Goal: Information Seeking & Learning: Learn about a topic

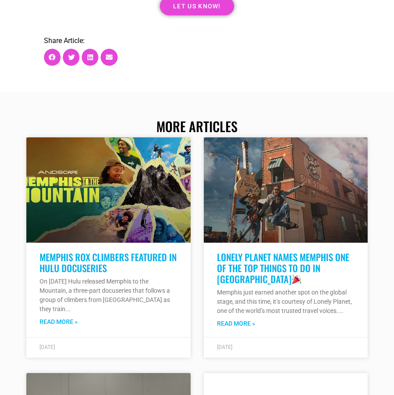
scroll to position [5590, 0]
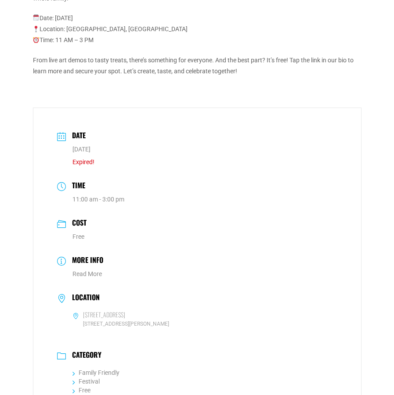
scroll to position [668, 0]
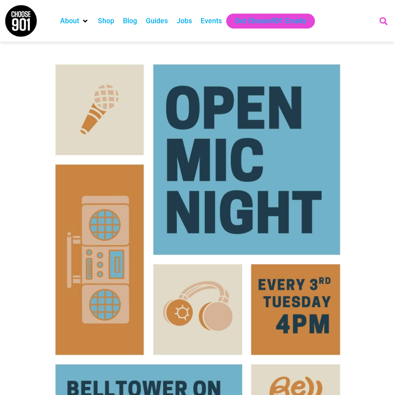
click at [384, 21] on icon "Search" at bounding box center [383, 21] width 14 height 14
type input "belltower"
click at [379, 23] on icon "Search" at bounding box center [383, 21] width 14 height 14
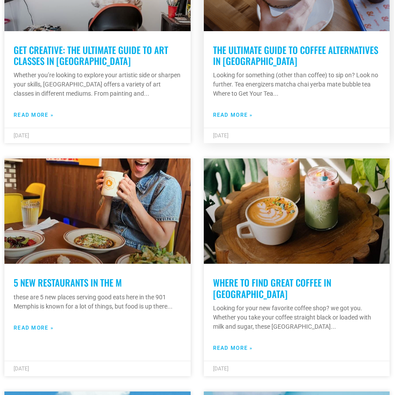
scroll to position [2380, 0]
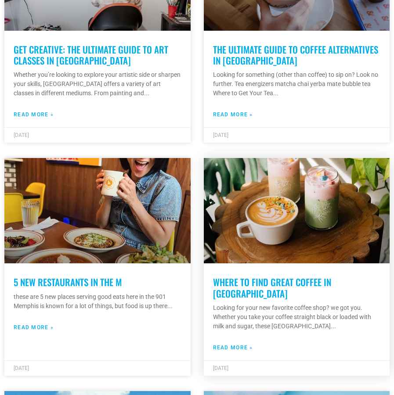
click at [271, 283] on link "Where to Find Great Coffee in Memphis" at bounding box center [272, 287] width 118 height 25
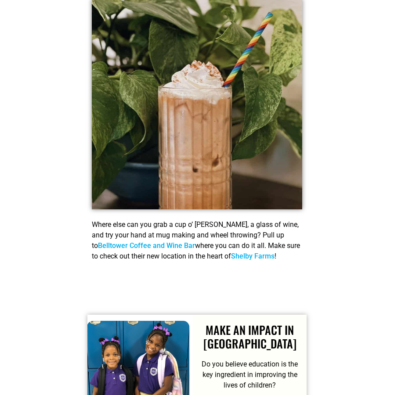
scroll to position [397, 0]
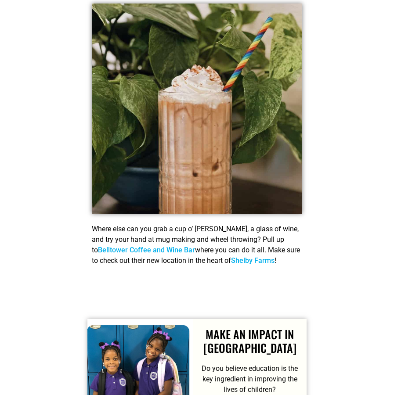
click at [195, 246] on link "Belltower Coffee and Wine Bar" at bounding box center [146, 250] width 97 height 8
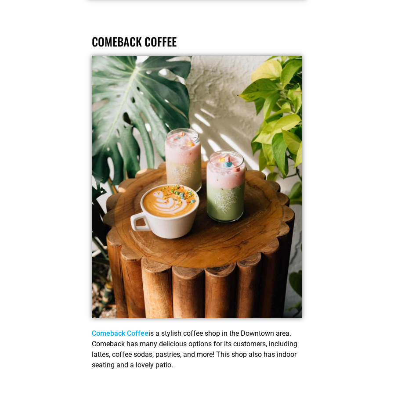
scroll to position [837, 0]
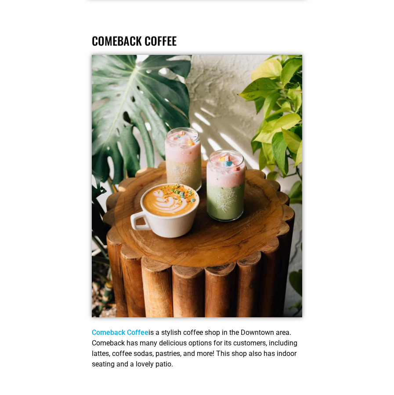
click at [132, 328] on link "Comeback Coffee" at bounding box center [120, 332] width 57 height 8
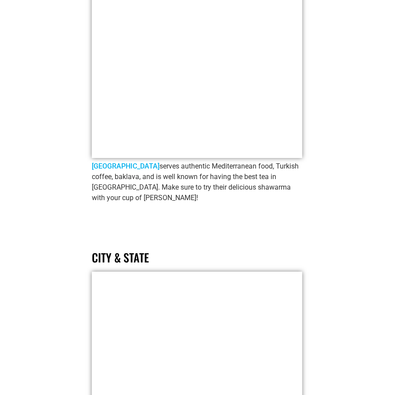
scroll to position [3095, 0]
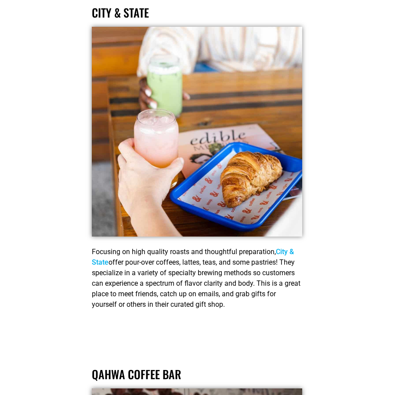
click at [294, 248] on link "City & State" at bounding box center [193, 257] width 202 height 19
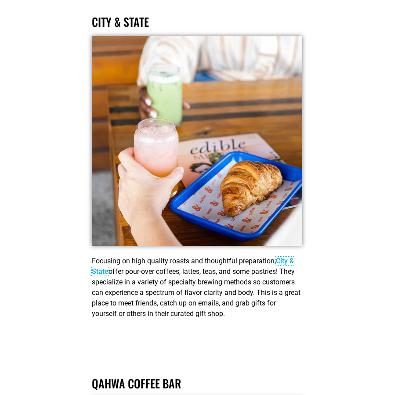
scroll to position [3085, 0]
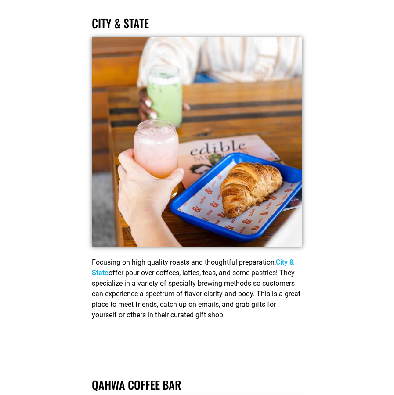
drag, startPoint x: 269, startPoint y: 295, endPoint x: 75, endPoint y: 241, distance: 201.4
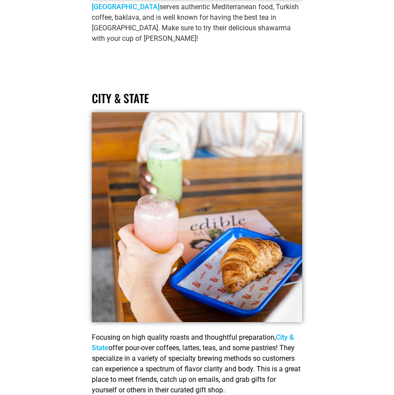
scroll to position [3030, 0]
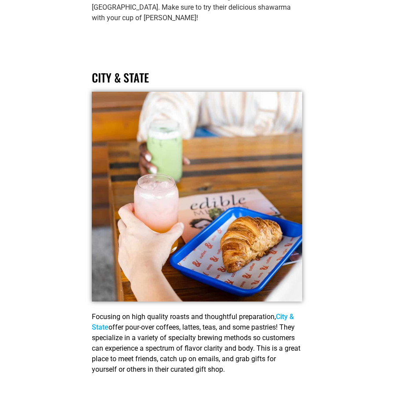
click at [251, 357] on div "Focusing on high quality roasts and thoughtful preparation, City & State offer …" at bounding box center [197, 352] width 210 height 81
click at [270, 351] on div "Focusing on high quality roasts and thoughtful preparation, City & State offer …" at bounding box center [197, 352] width 210 height 81
click at [254, 349] on span "offer pour-over coffees, lattes, teas, and some pastries! They specialize in a …" at bounding box center [196, 348] width 208 height 50
drag, startPoint x: 262, startPoint y: 349, endPoint x: 76, endPoint y: 291, distance: 194.5
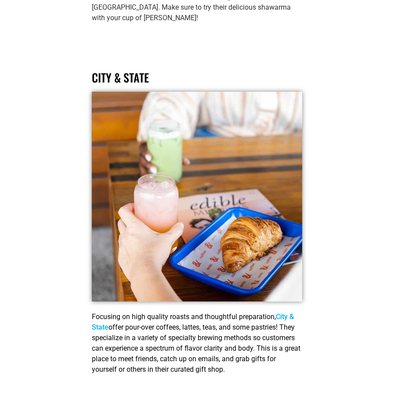
copy p "Focusing on high quality roasts and thoughtful preparation, City & State offer …"
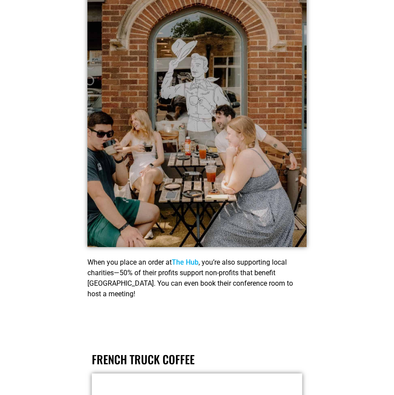
scroll to position [4226, 0]
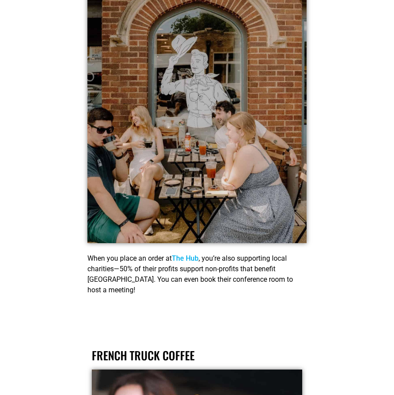
click at [193, 254] on link "The Hub" at bounding box center [185, 258] width 27 height 8
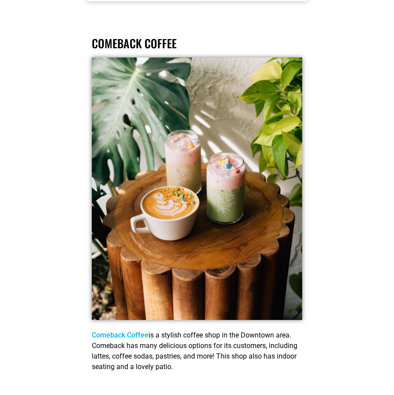
scroll to position [832, 0]
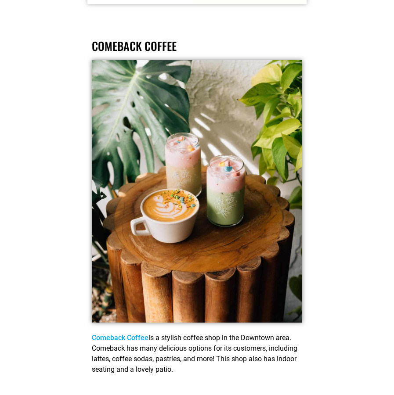
click at [119, 334] on link "Comeback Coffee" at bounding box center [120, 338] width 57 height 8
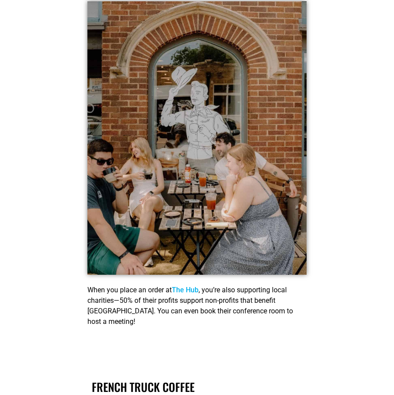
scroll to position [4195, 0]
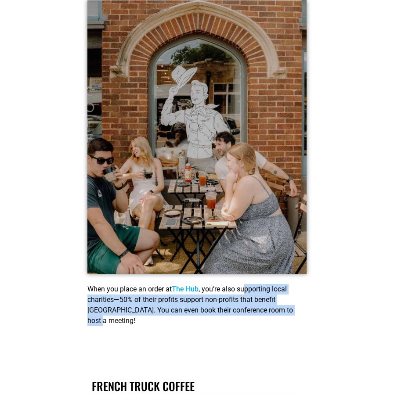
drag, startPoint x: 122, startPoint y: 299, endPoint x: 251, endPoint y: 264, distance: 133.3
click at [251, 284] on p "When you place an order at The Hub , you’re also supporting local charities—50%…" at bounding box center [196, 305] width 219 height 42
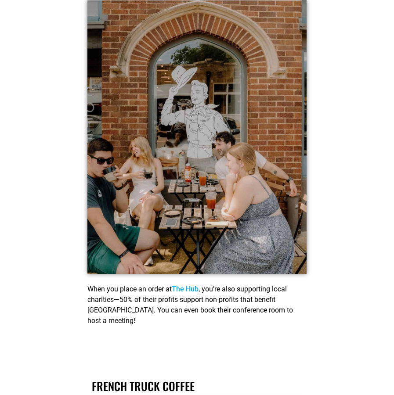
click at [233, 311] on div "When you place an order at The Hub , you’re also supporting local charities—50%…" at bounding box center [196, 307] width 219 height 60
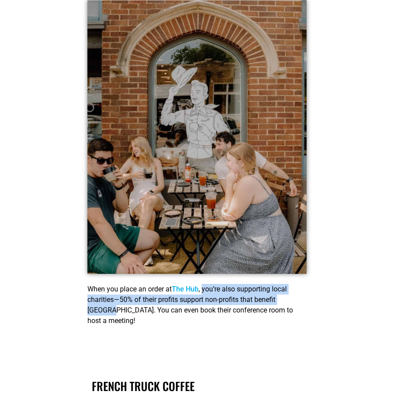
drag, startPoint x: 116, startPoint y: 285, endPoint x: 208, endPoint y: 268, distance: 93.7
click at [208, 285] on span ", you’re also supporting local charities—50% of their profits support non-profi…" at bounding box center [189, 305] width 205 height 40
copy span "you’re also supporting local charities—50% of their profits support non-profits…"
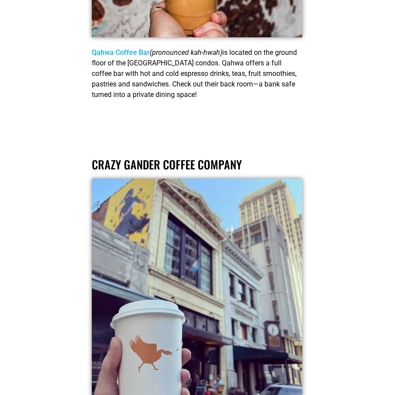
scroll to position [3468, 0]
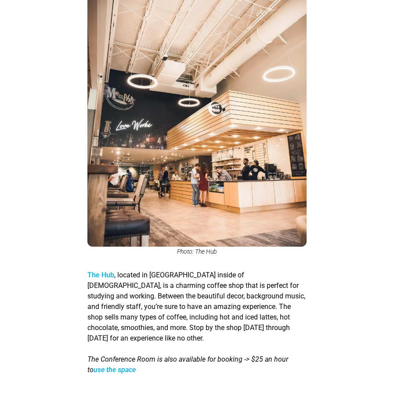
scroll to position [2322, 0]
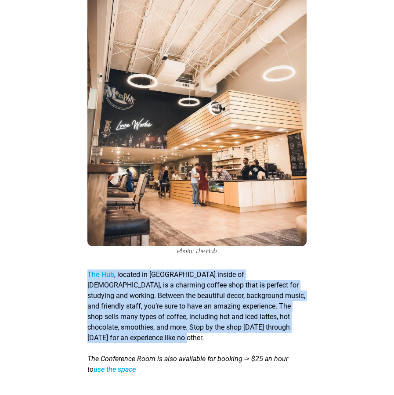
drag, startPoint x: 189, startPoint y: 317, endPoint x: 88, endPoint y: 260, distance: 116.0
click at [88, 269] on p "The Hub , located in [GEOGRAPHIC_DATA] inside of [DEMOGRAPHIC_DATA], is a charm…" at bounding box center [196, 306] width 219 height 74
copy span "The Hub , located in [GEOGRAPHIC_DATA] inside of [DEMOGRAPHIC_DATA], is a charm…"
click at [188, 262] on div "The Hub , located in [GEOGRAPHIC_DATA] inside of [DEMOGRAPHIC_DATA], is a charm…" at bounding box center [196, 323] width 219 height 123
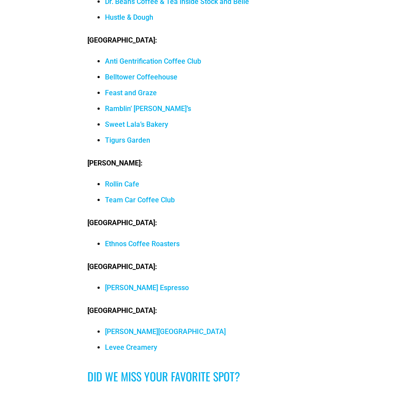
scroll to position [8066, 0]
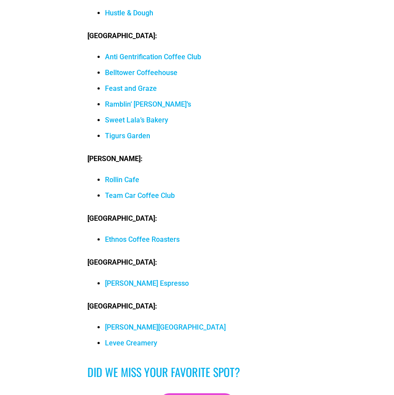
click at [125, 279] on link "[PERSON_NAME] Espresso" at bounding box center [147, 283] width 84 height 8
